Goal: Find specific page/section: Find specific page/section

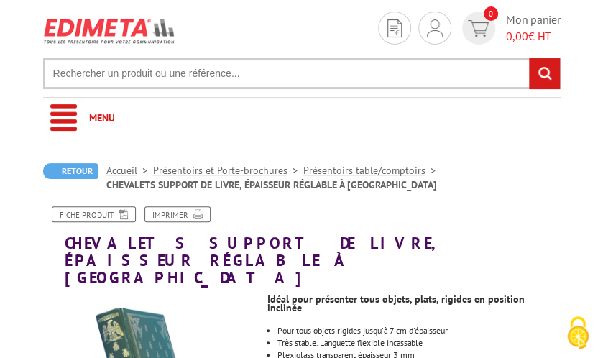
scroll to position [71, 0]
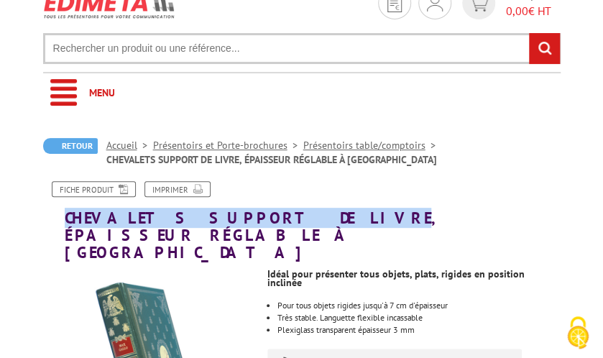
drag, startPoint x: 277, startPoint y: 216, endPoint x: 65, endPoint y: 215, distance: 212.0
click at [65, 215] on h1 "CHEVALETS SUPPORT DE LIVRE, ÉPAISSEUR RÉGLABLE À [GEOGRAPHIC_DATA]" at bounding box center [301, 221] width 539 height 81
drag, startPoint x: 65, startPoint y: 215, endPoint x: 72, endPoint y: 216, distance: 7.3
copy h1 "CHEVALETS SUPPORT DE LIVRE"
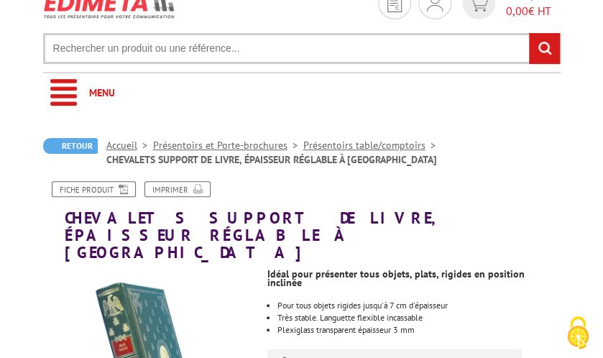
click at [95, 51] on input "text" at bounding box center [302, 48] width 518 height 31
paste input "CHEVALETS SUPPORT DE LIVRE"
type input "CHEVALETS SUPPORT DE LIVRE"
click at [529, 33] on input "rechercher" at bounding box center [544, 48] width 31 height 31
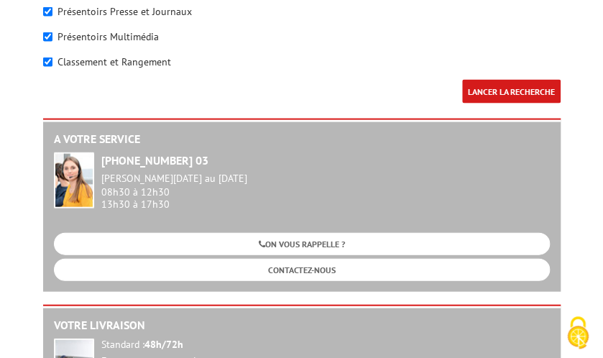
scroll to position [791, 0]
